Goal: Find specific page/section: Find specific page/section

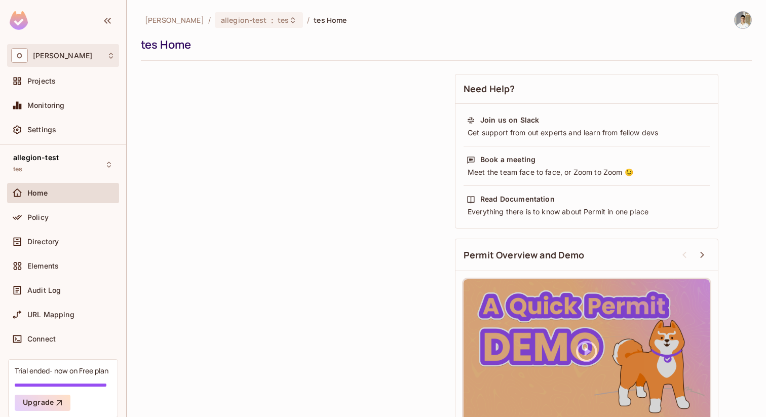
click at [66, 54] on span "[PERSON_NAME]" at bounding box center [62, 56] width 59 height 8
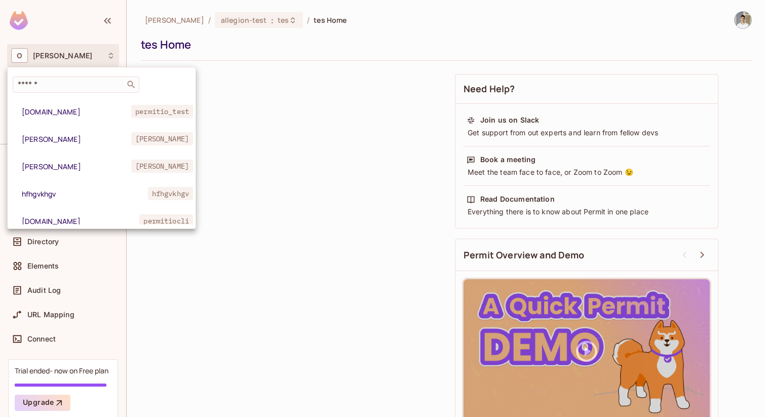
click at [66, 94] on div "​ [DOMAIN_NAME] permitio_test [PERSON_NAME]--[PERSON_NAME]--kumar hfhgvkhgv hfh…" at bounding box center [102, 150] width 188 height 148
click at [66, 90] on div "​" at bounding box center [76, 84] width 127 height 16
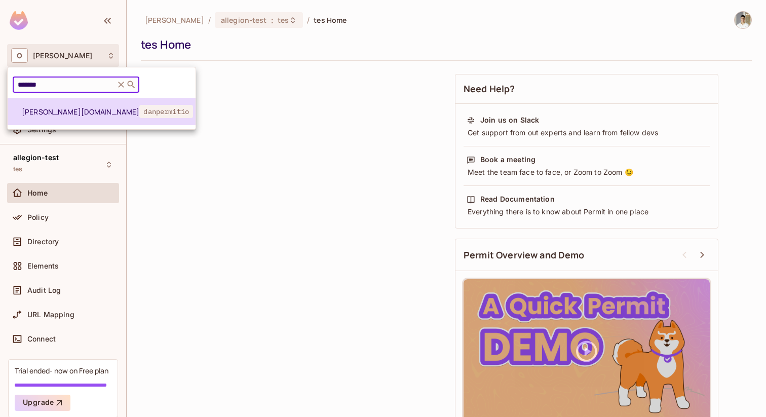
type input "*******"
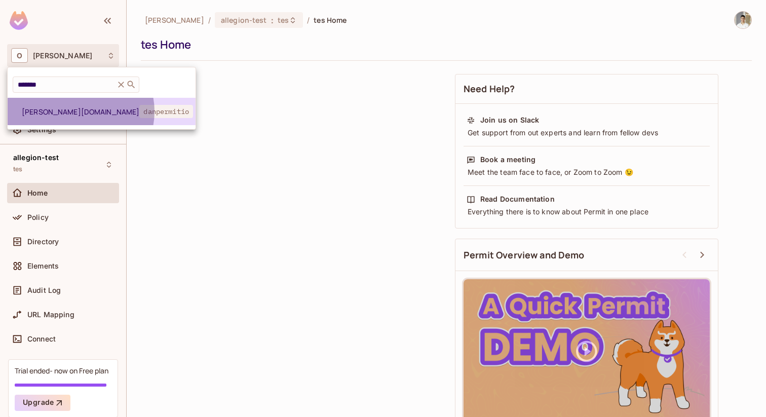
click at [80, 111] on span "[PERSON_NAME][DOMAIN_NAME]" at bounding box center [80, 112] width 117 height 10
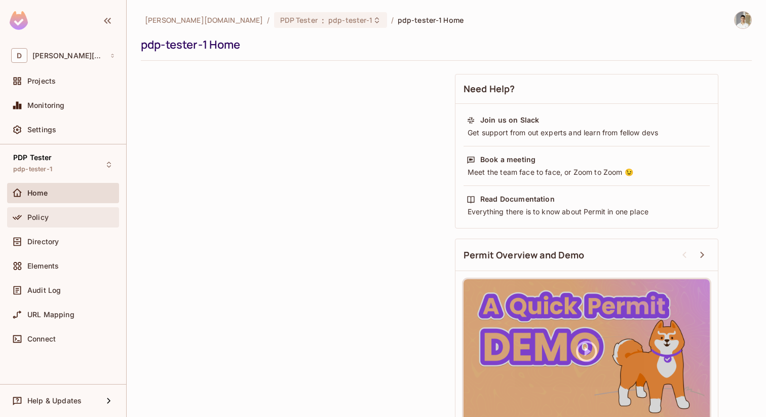
click at [56, 218] on div "Policy" at bounding box center [71, 217] width 88 height 8
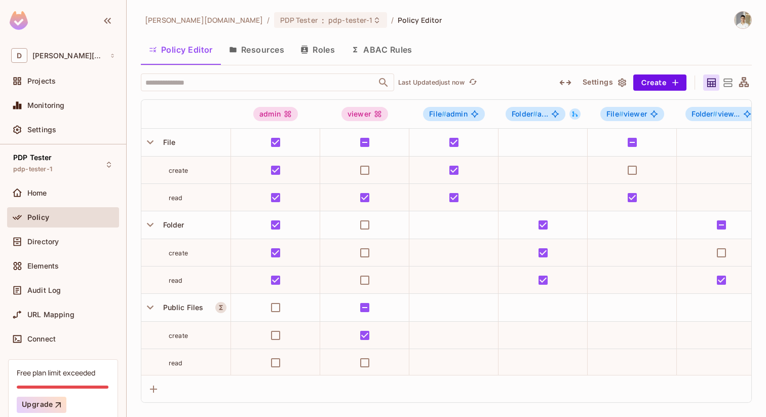
click at [284, 54] on button "Resources" at bounding box center [256, 49] width 71 height 25
